Goal: Task Accomplishment & Management: Complete application form

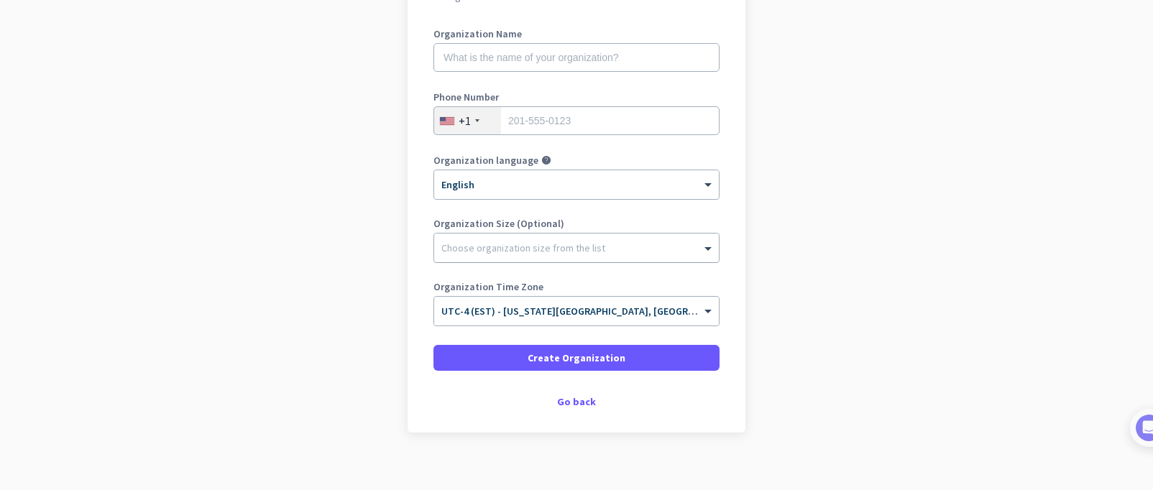
scroll to position [192, 0]
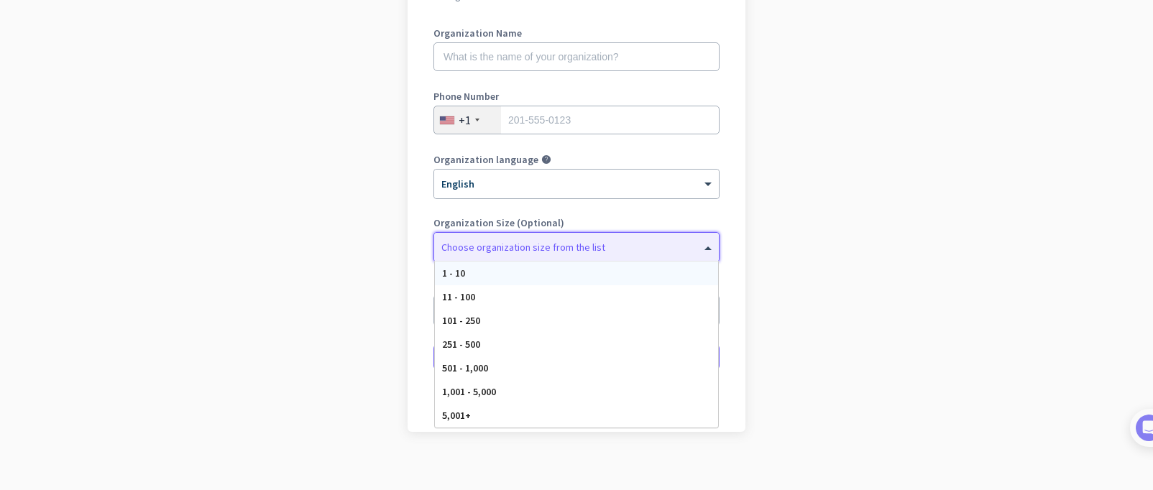
click at [596, 247] on div at bounding box center [576, 244] width 285 height 14
click at [328, 184] on app-onboarding-organization "Create Organization Note: You can always change this later, or support multiple…" at bounding box center [576, 214] width 1153 height 580
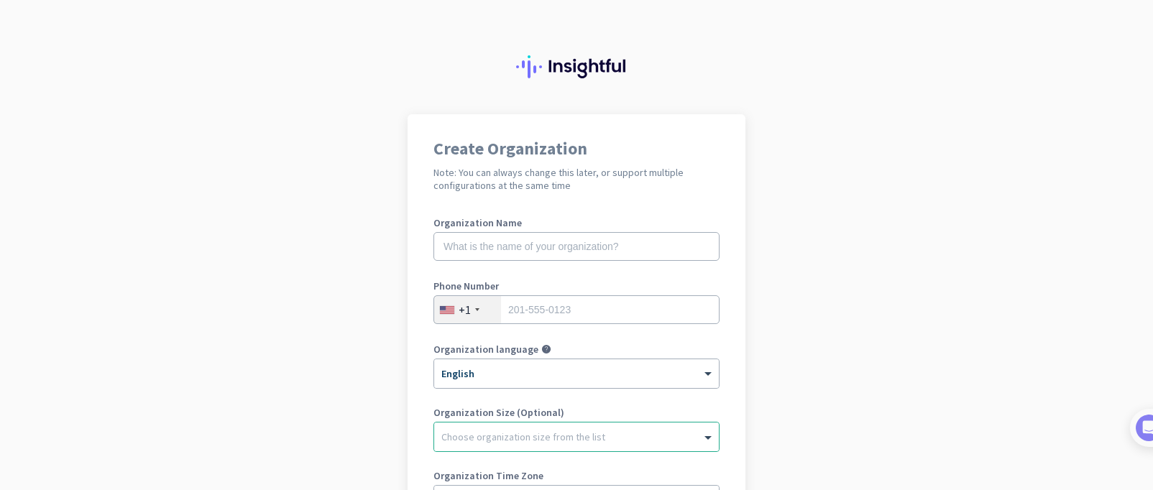
scroll to position [0, 0]
click at [852, 392] on app-onboarding-organization "Create Organization Note: You can always change this later, or support multiple…" at bounding box center [576, 406] width 1153 height 580
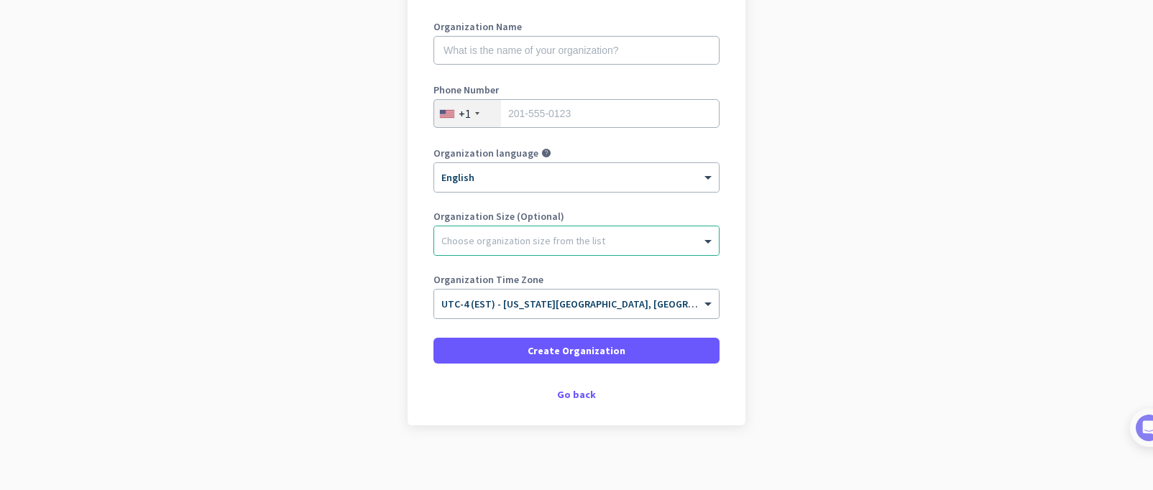
scroll to position [206, 0]
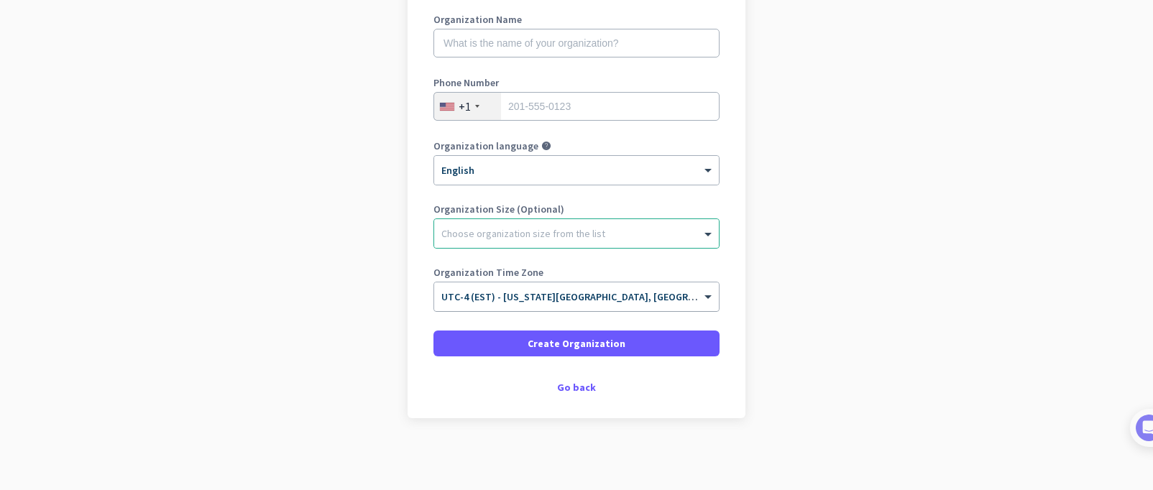
click at [676, 306] on div "× UTC-4 (EST) - New York City, Brooklyn, Queens, Philadelphia" at bounding box center [576, 297] width 285 height 29
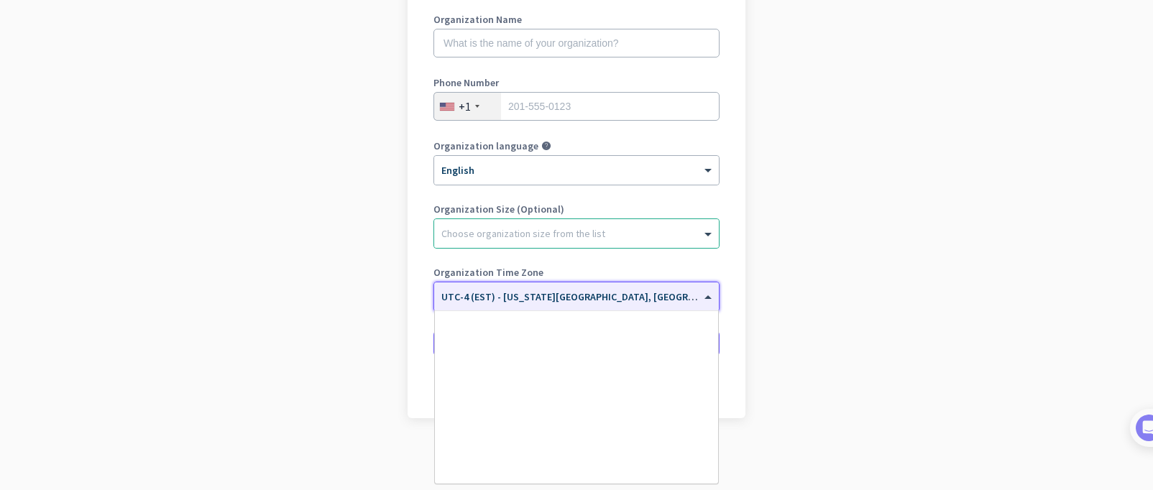
scroll to position [1685, 0]
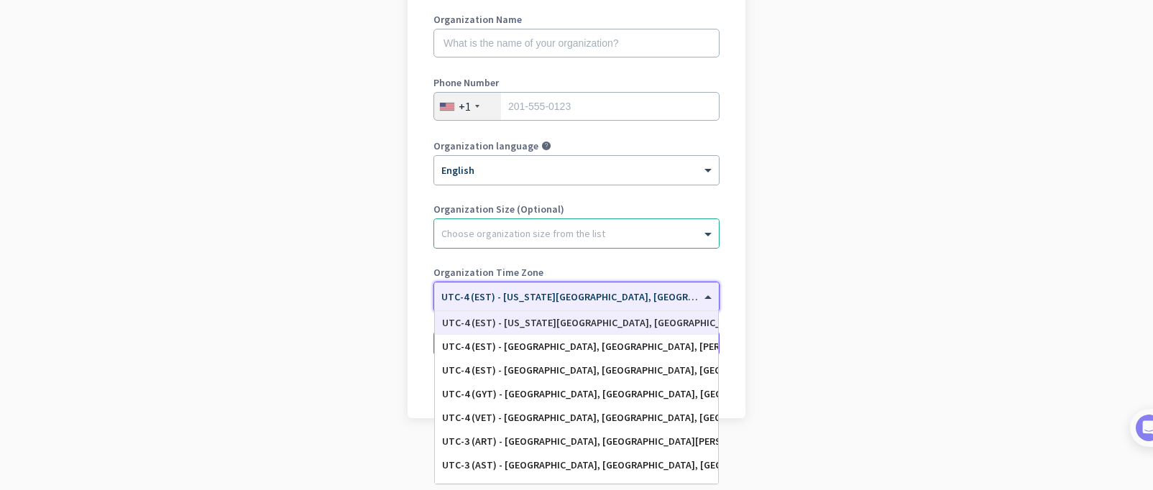
click at [676, 306] on div "× UTC-4 (EST) - New York City, Brooklyn, Queens, Philadelphia" at bounding box center [576, 297] width 285 height 29
click at [785, 380] on app-onboarding-organization "Create Organization Note: You can always change this later, or support multiple…" at bounding box center [576, 201] width 1153 height 580
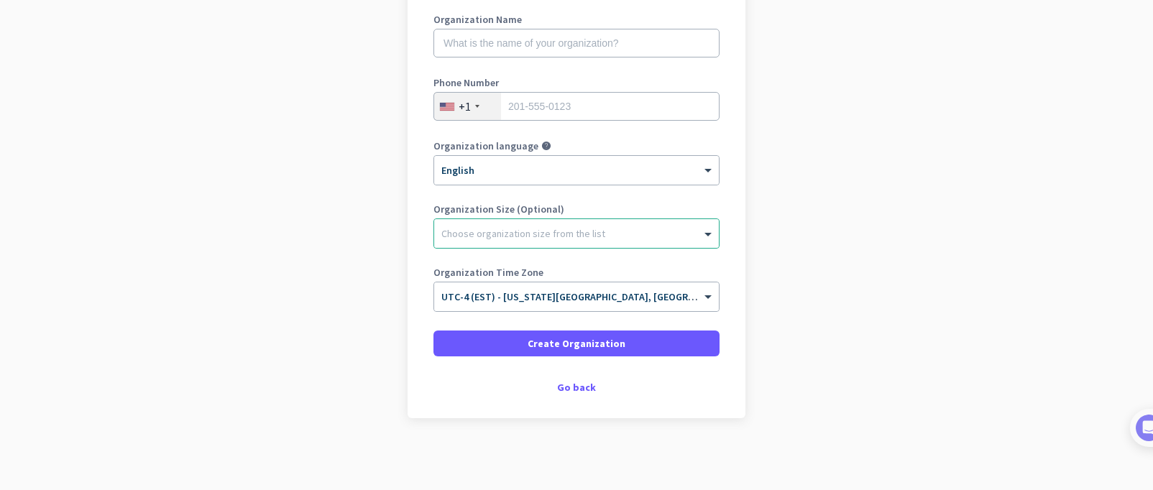
scroll to position [14, 0]
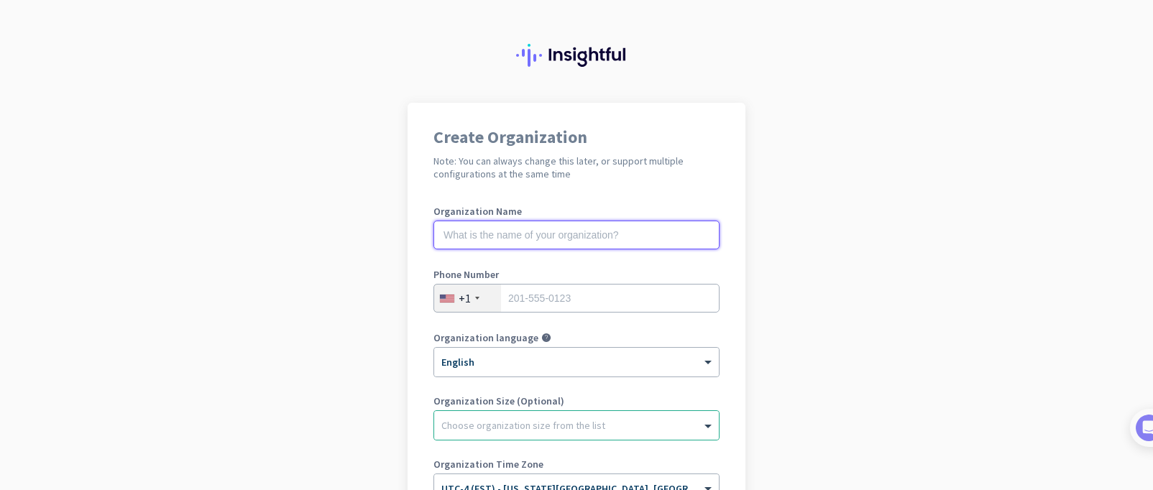
click at [548, 239] on input "text" at bounding box center [577, 235] width 286 height 29
type input "Mercor"
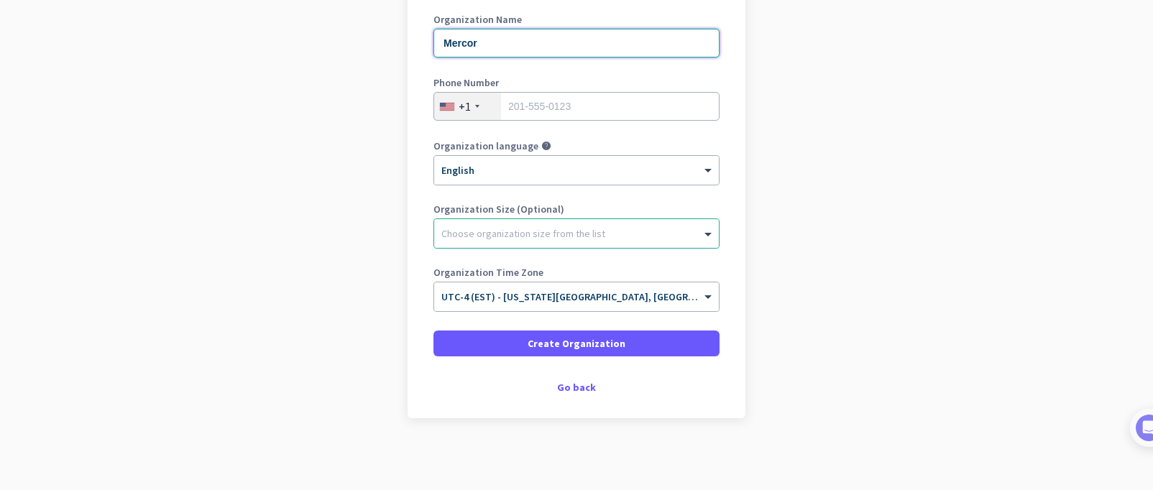
scroll to position [0, 0]
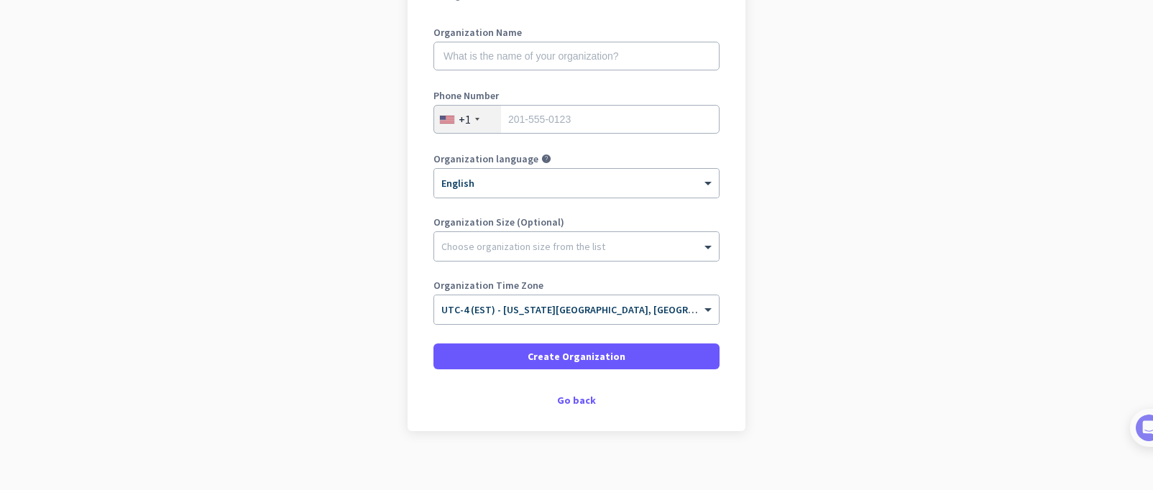
scroll to position [206, 0]
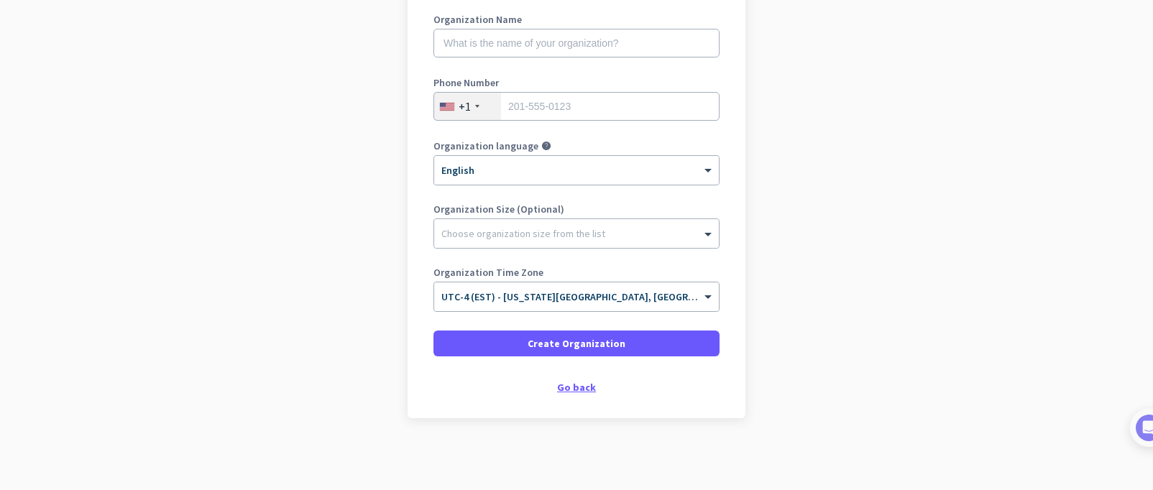
click at [564, 383] on div "Go back" at bounding box center [577, 388] width 286 height 10
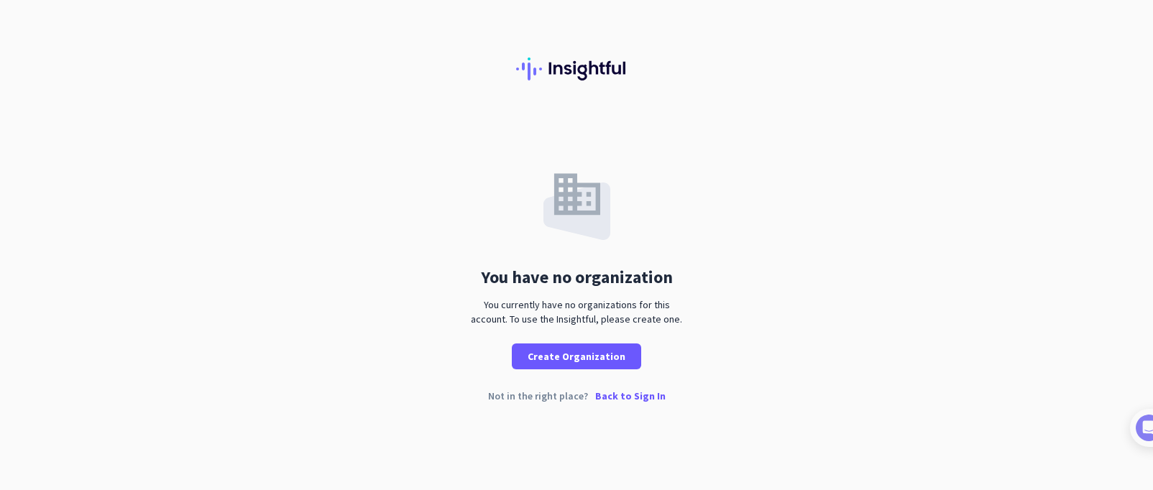
click at [650, 393] on p "Back to Sign In" at bounding box center [630, 396] width 70 height 10
